Goal: Task Accomplishment & Management: Complete application form

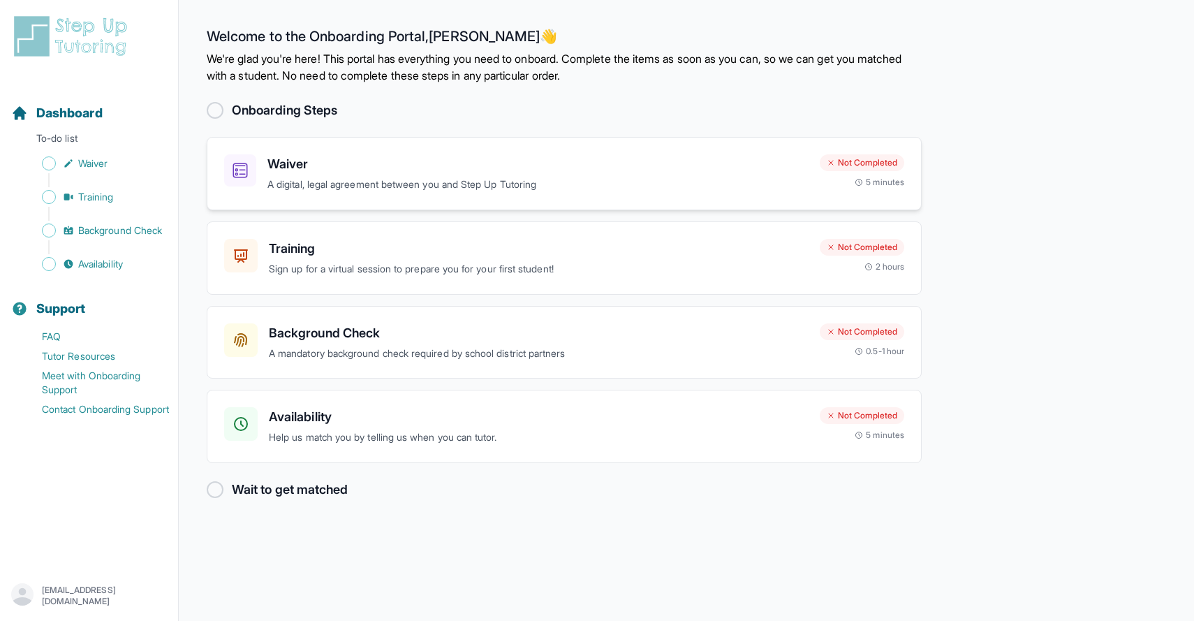
click at [378, 159] on h3 "Waiver" at bounding box center [537, 164] width 541 height 20
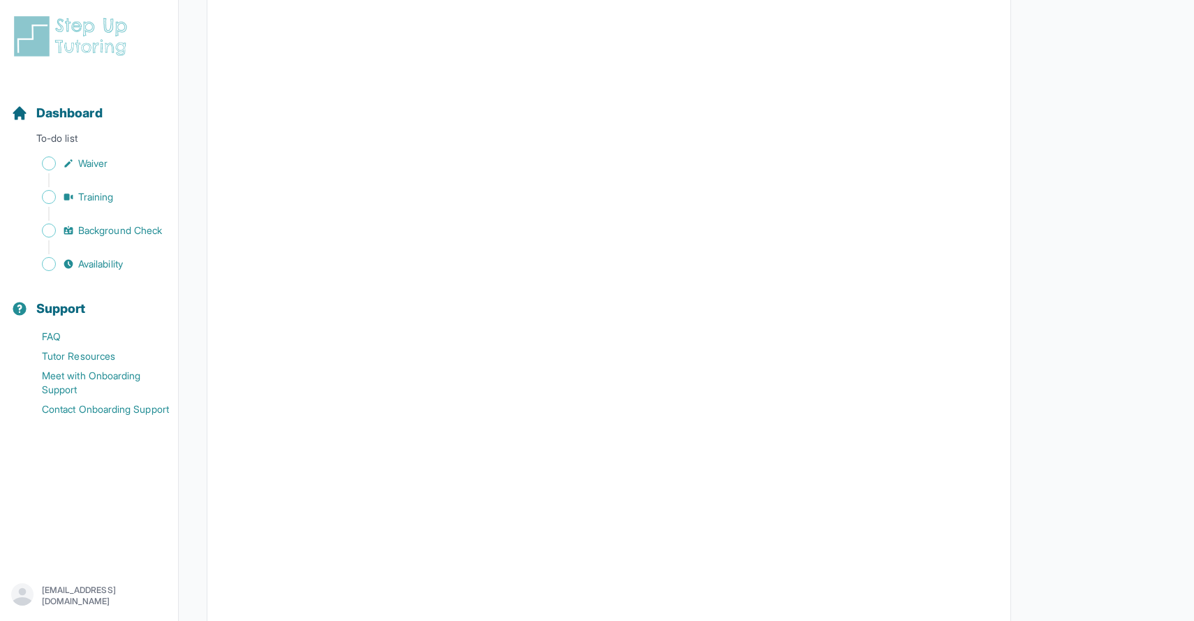
scroll to position [2054, 0]
click at [108, 172] on link "Waiver" at bounding box center [94, 164] width 167 height 20
click at [112, 172] on link "Waiver" at bounding box center [94, 164] width 167 height 20
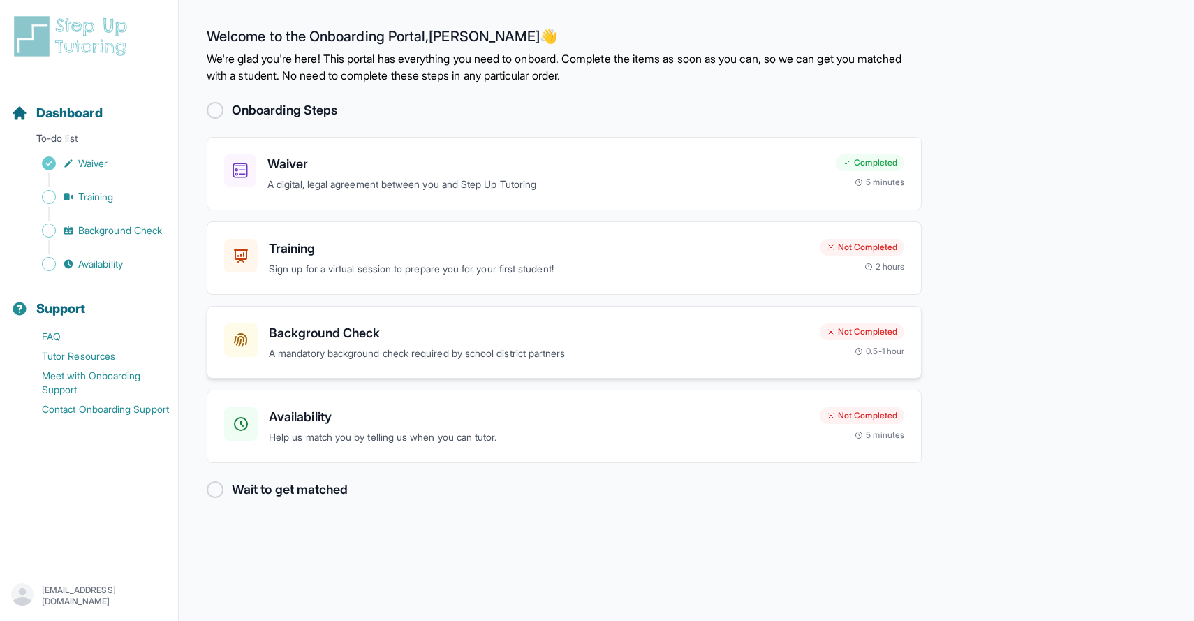
click at [487, 350] on p "A mandatory background check required by school district partners" at bounding box center [539, 354] width 540 height 16
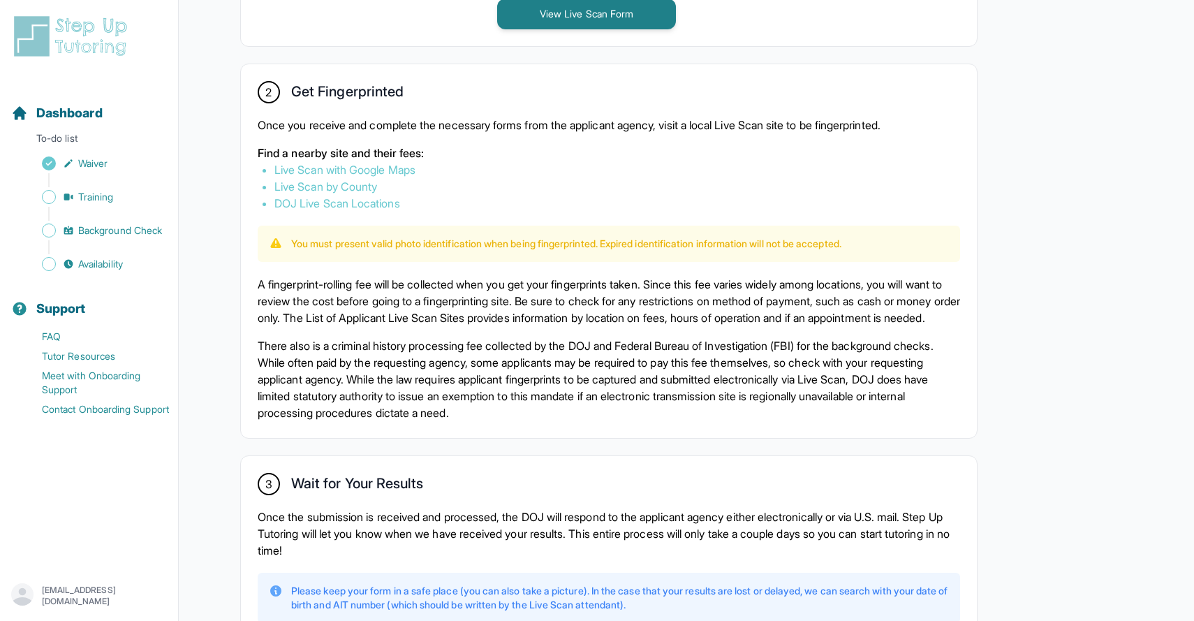
scroll to position [779, 0]
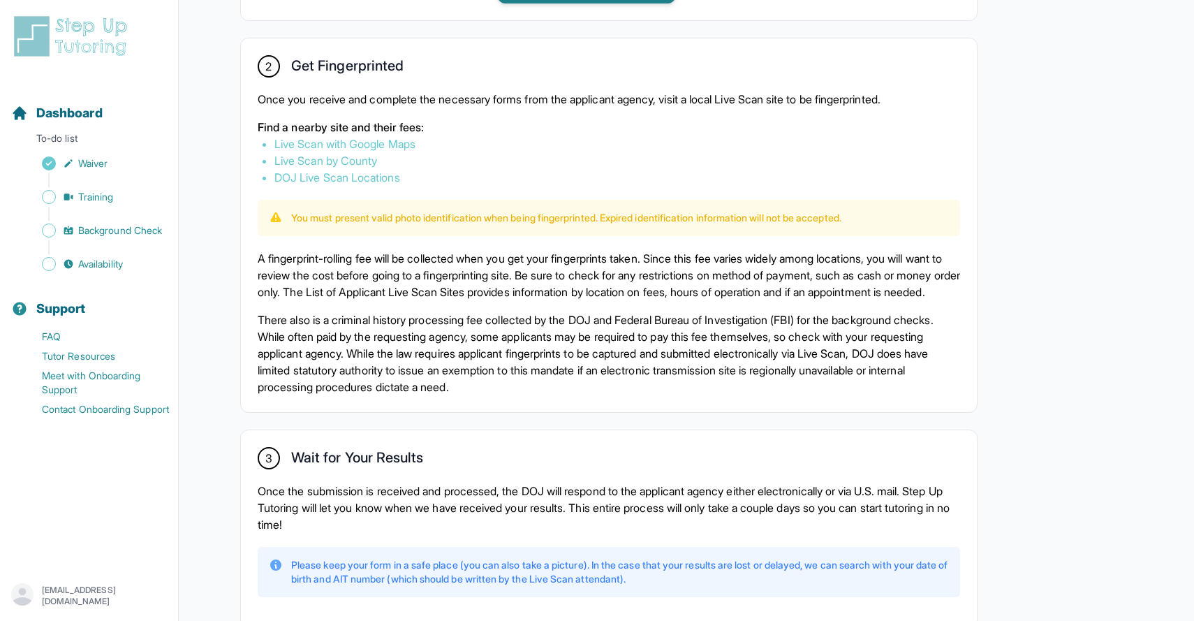
click at [139, 274] on nav "Dashboard To-do list Waiver Training Background Check Availability Support FAQ …" at bounding box center [89, 321] width 178 height 480
click at [132, 265] on link "Availability" at bounding box center [94, 264] width 167 height 20
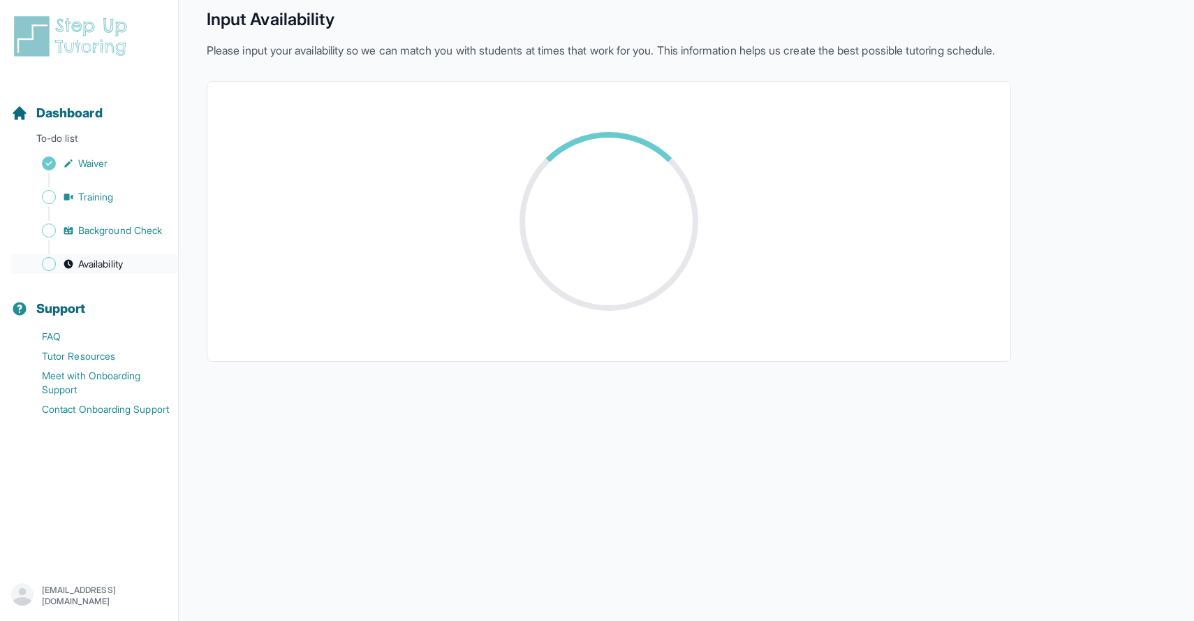
scroll to position [191, 0]
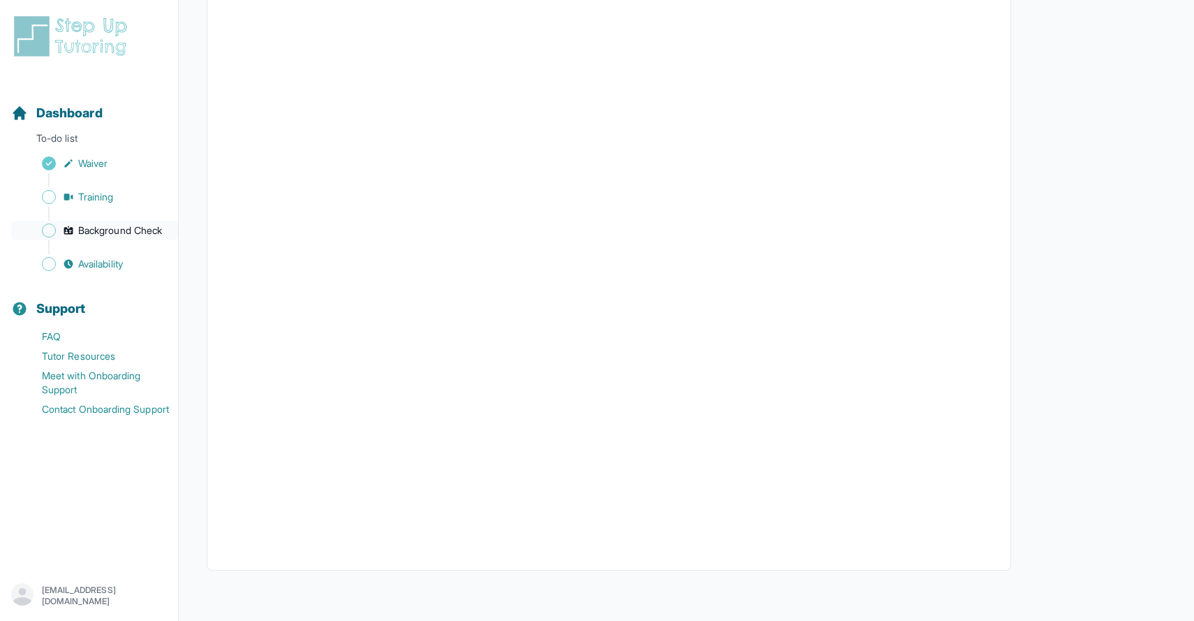
click at [119, 226] on span "Background Check" at bounding box center [120, 230] width 84 height 14
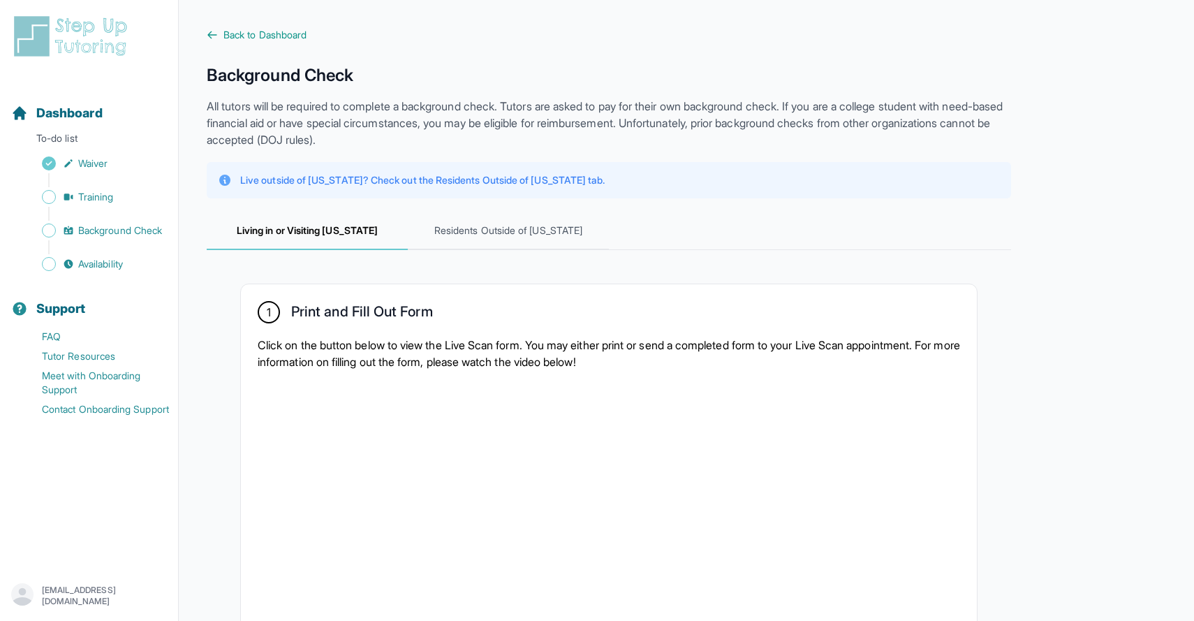
click at [112, 184] on div "Sidebar" at bounding box center [91, 180] width 161 height 14
click at [112, 195] on span "Training" at bounding box center [96, 197] width 36 height 14
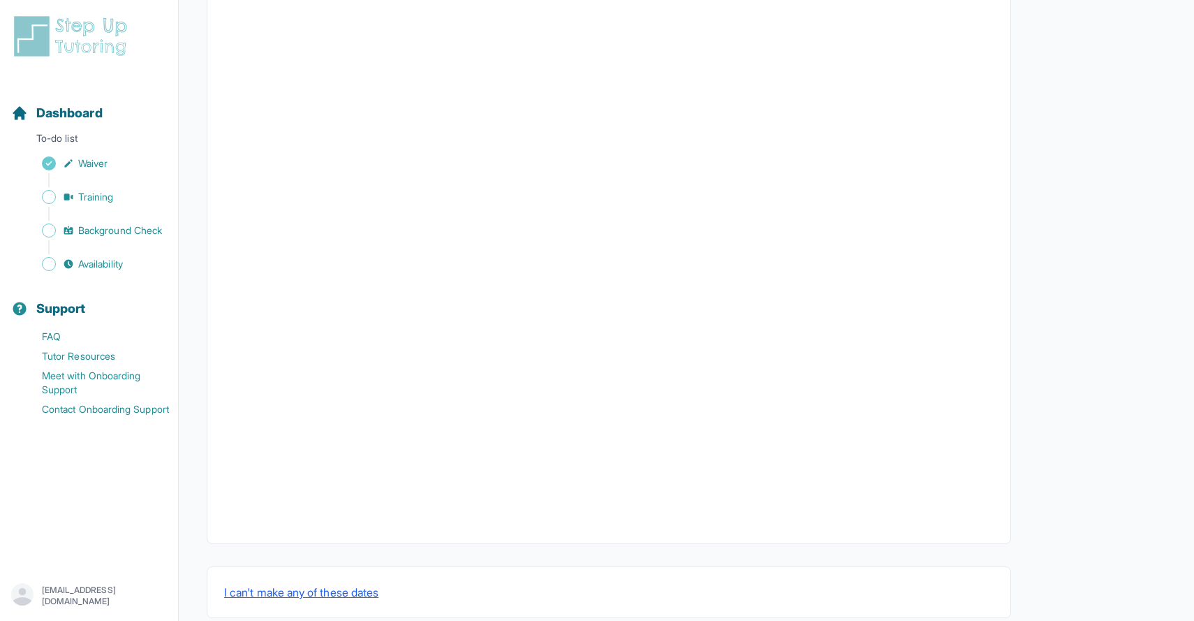
scroll to position [314, 0]
click at [117, 228] on span "Background Check" at bounding box center [120, 230] width 84 height 14
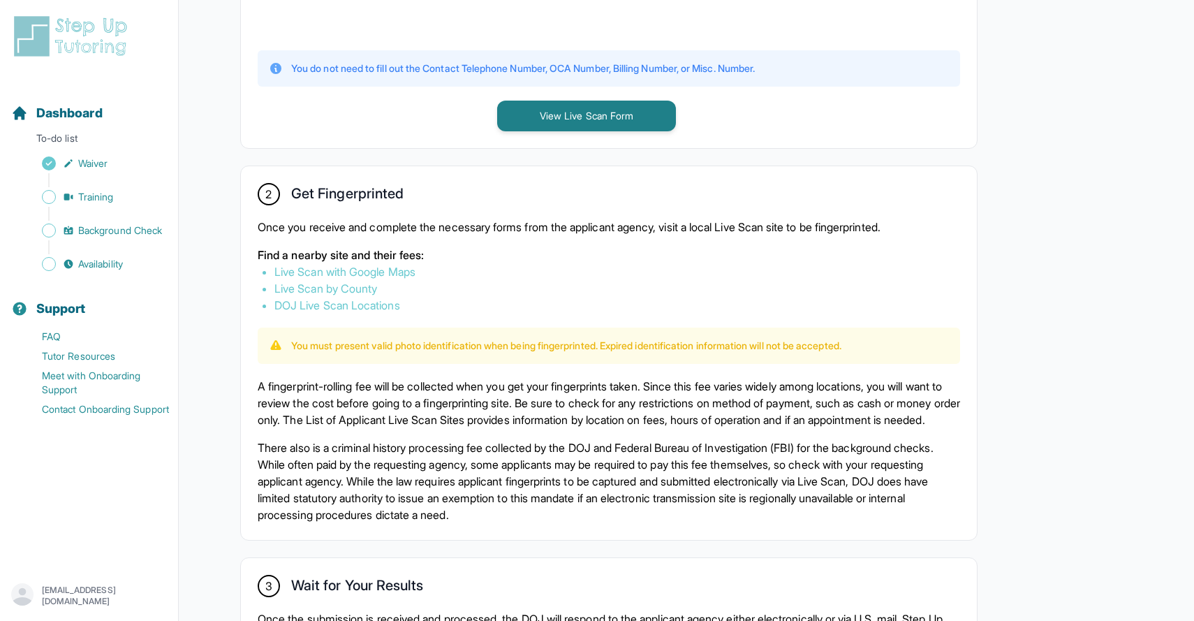
scroll to position [477, 0]
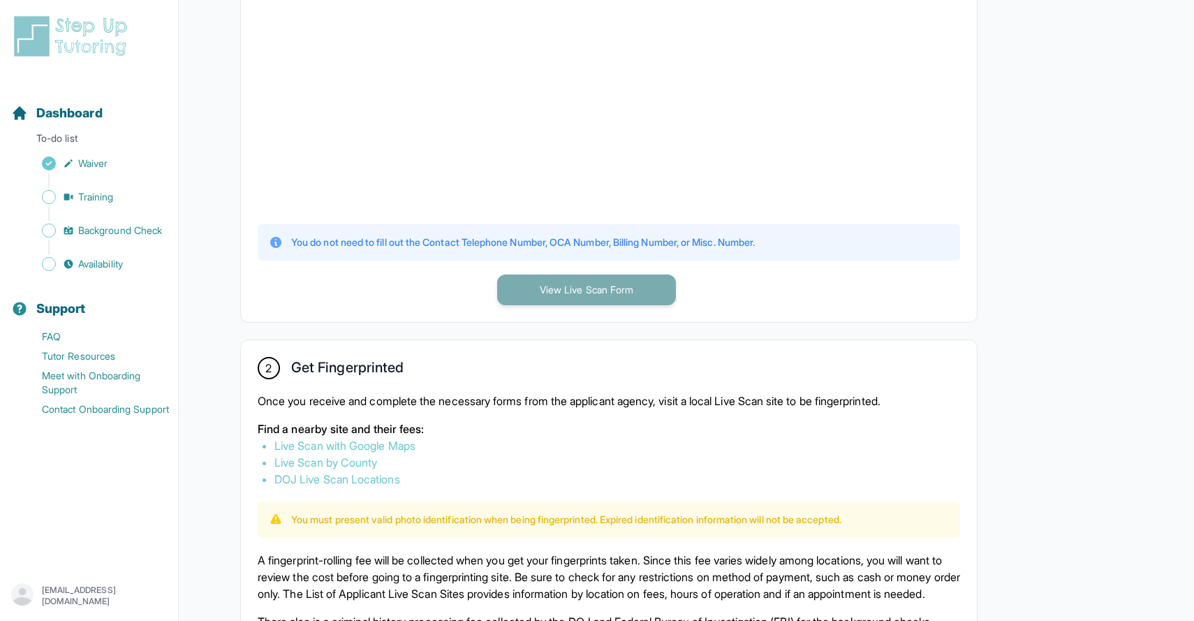
click at [578, 283] on button "View Live Scan Form" at bounding box center [586, 289] width 179 height 31
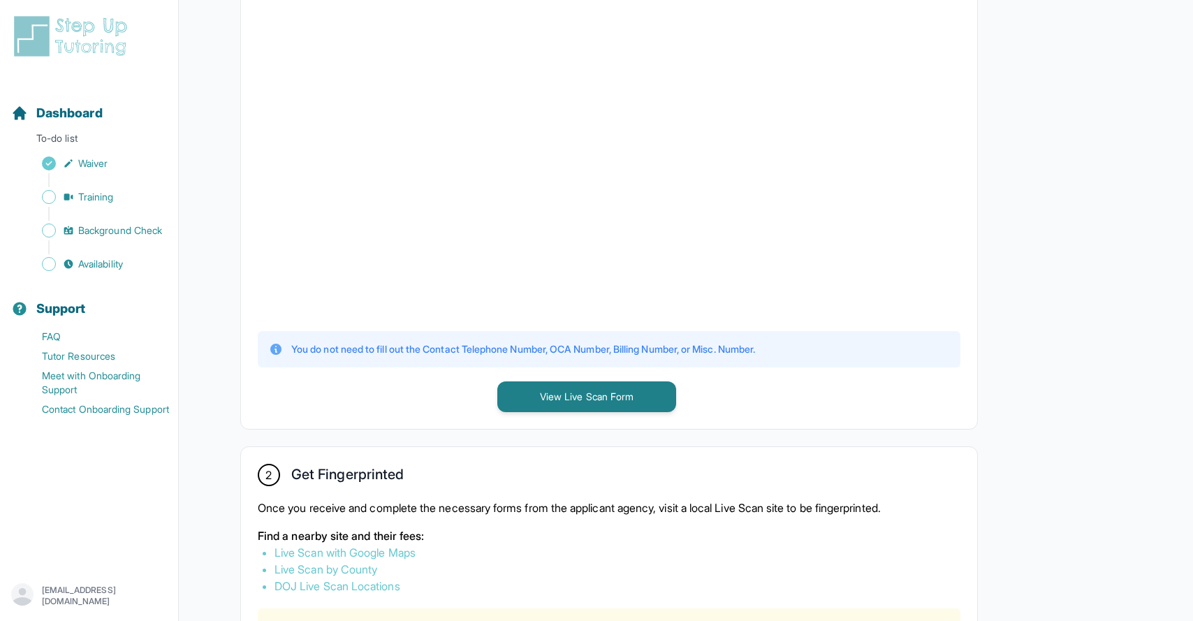
scroll to position [369, 0]
click at [103, 255] on link "Availability" at bounding box center [94, 264] width 167 height 20
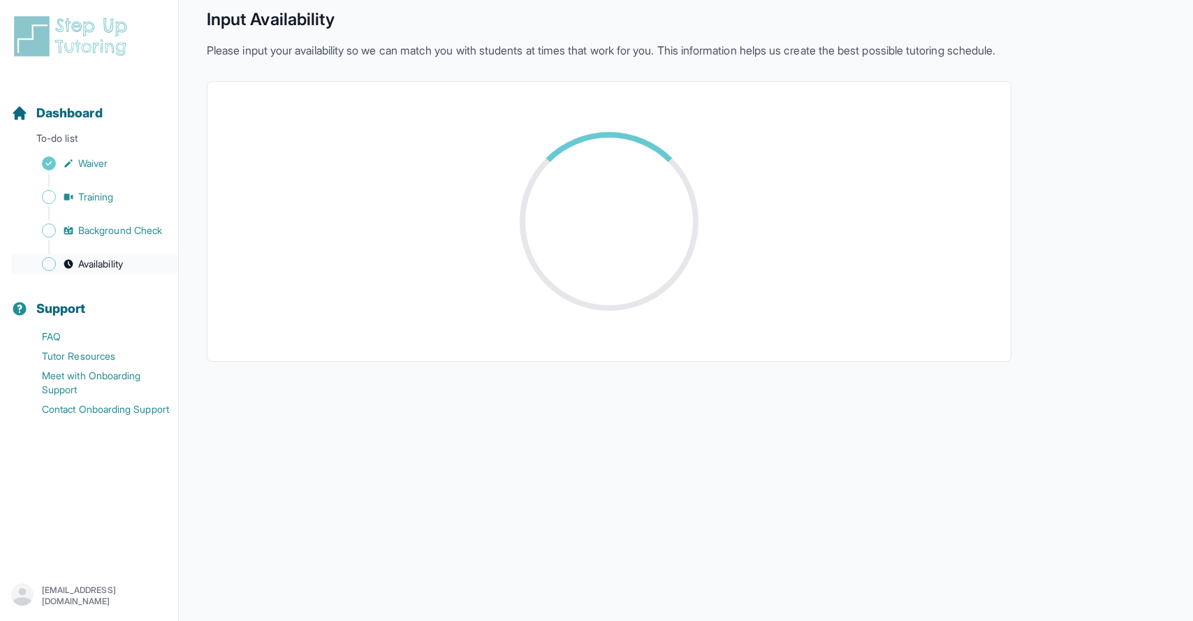
scroll to position [191, 0]
